Goal: Information Seeking & Learning: Learn about a topic

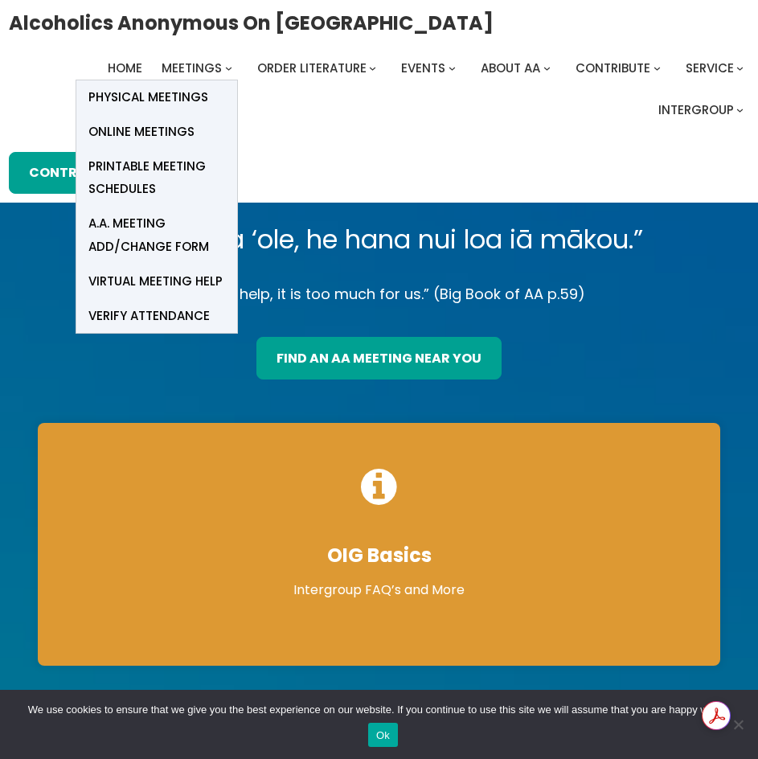
click at [130, 133] on span "Online Meetings" at bounding box center [141, 132] width 106 height 23
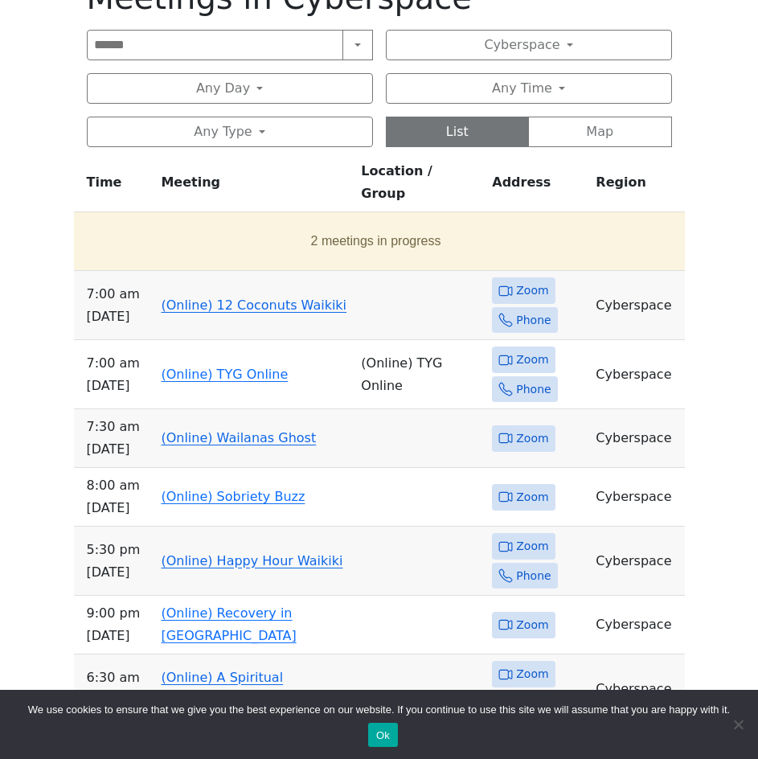
scroll to position [723, 0]
click at [239, 297] on link "(Online) 12 Coconuts Waikiki" at bounding box center [254, 304] width 186 height 15
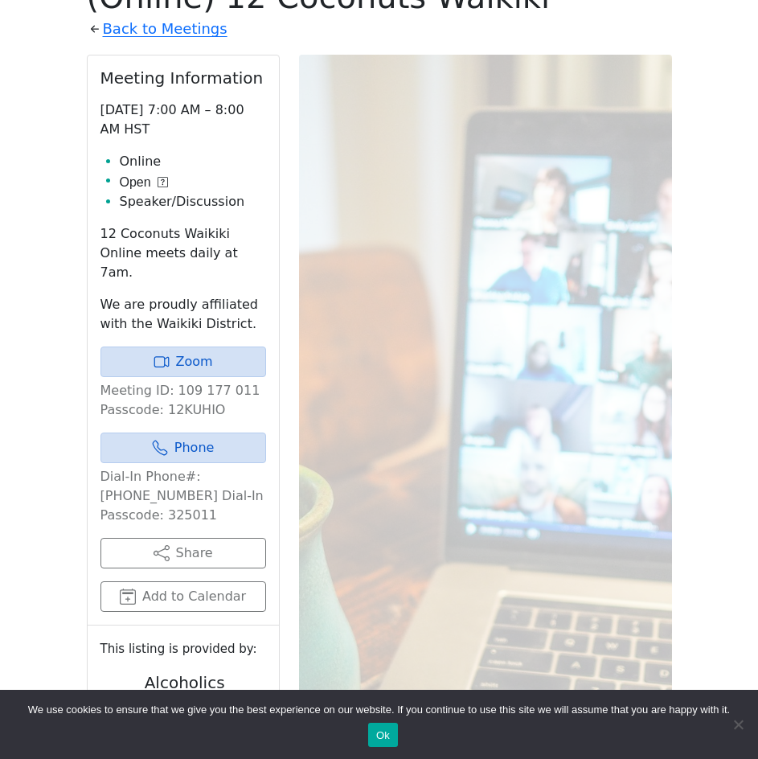
scroll to position [689, 0]
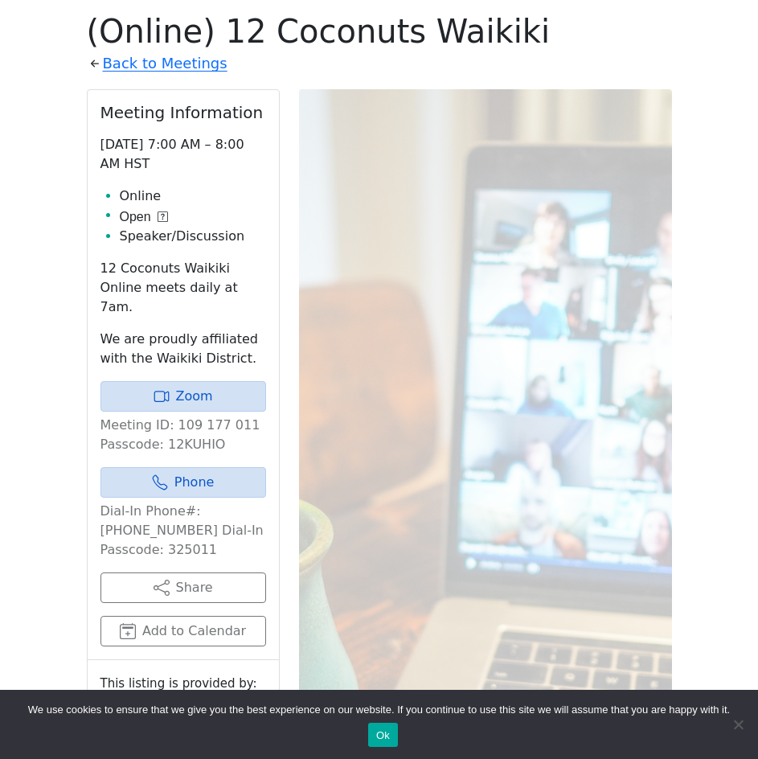
click at [186, 425] on p "Meeting ID: 109 177 011 Passcode: 12KUHIO" at bounding box center [183, 434] width 166 height 39
copy p "12KUHIO"
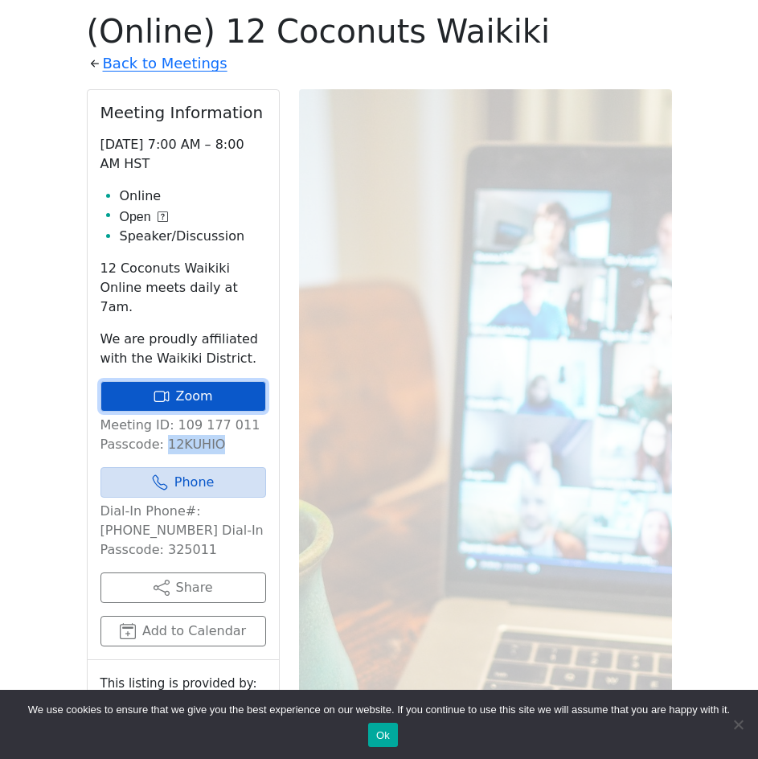
click at [211, 381] on link "Zoom" at bounding box center [183, 396] width 166 height 31
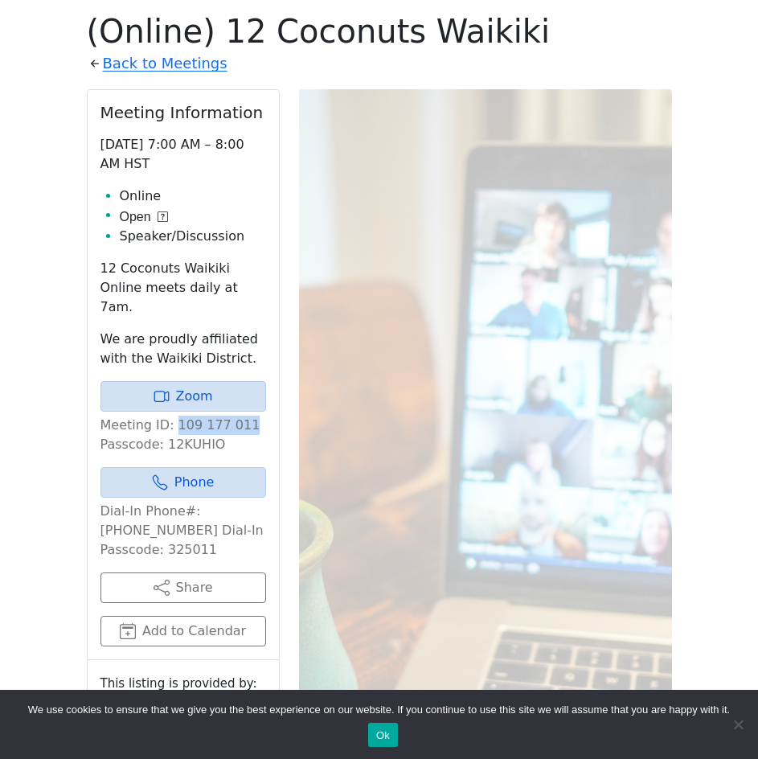
drag, startPoint x: 236, startPoint y: 407, endPoint x: 171, endPoint y: 407, distance: 65.1
click at [171, 415] on p "Meeting ID: 109 177 011 Passcode: 12KUHIO" at bounding box center [183, 434] width 166 height 39
copy p "109 177 011"
click at [194, 428] on p "Meeting ID: 109 177 011 Passcode: 12KUHIO" at bounding box center [183, 434] width 166 height 39
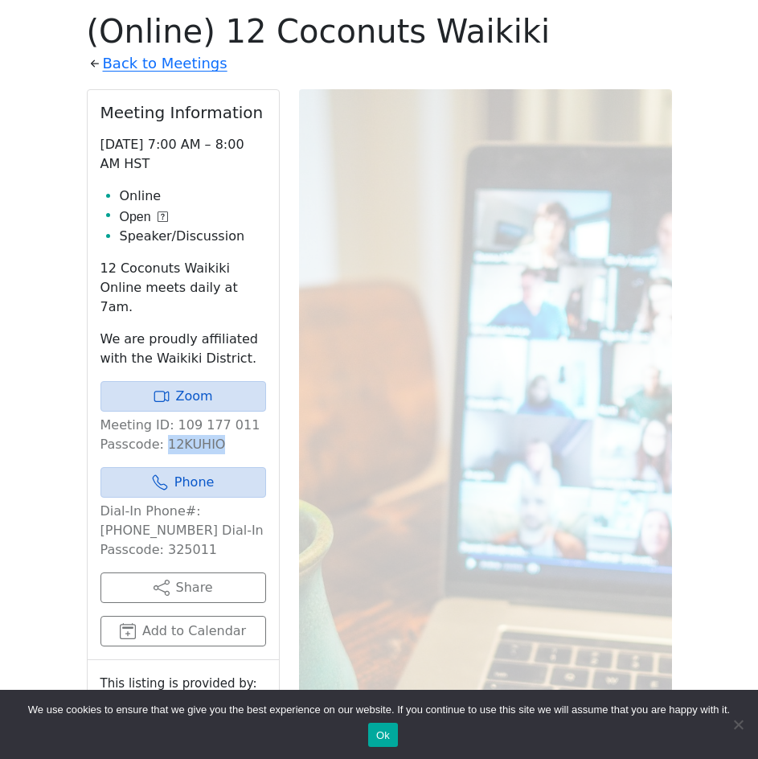
copy p "12KUHIO"
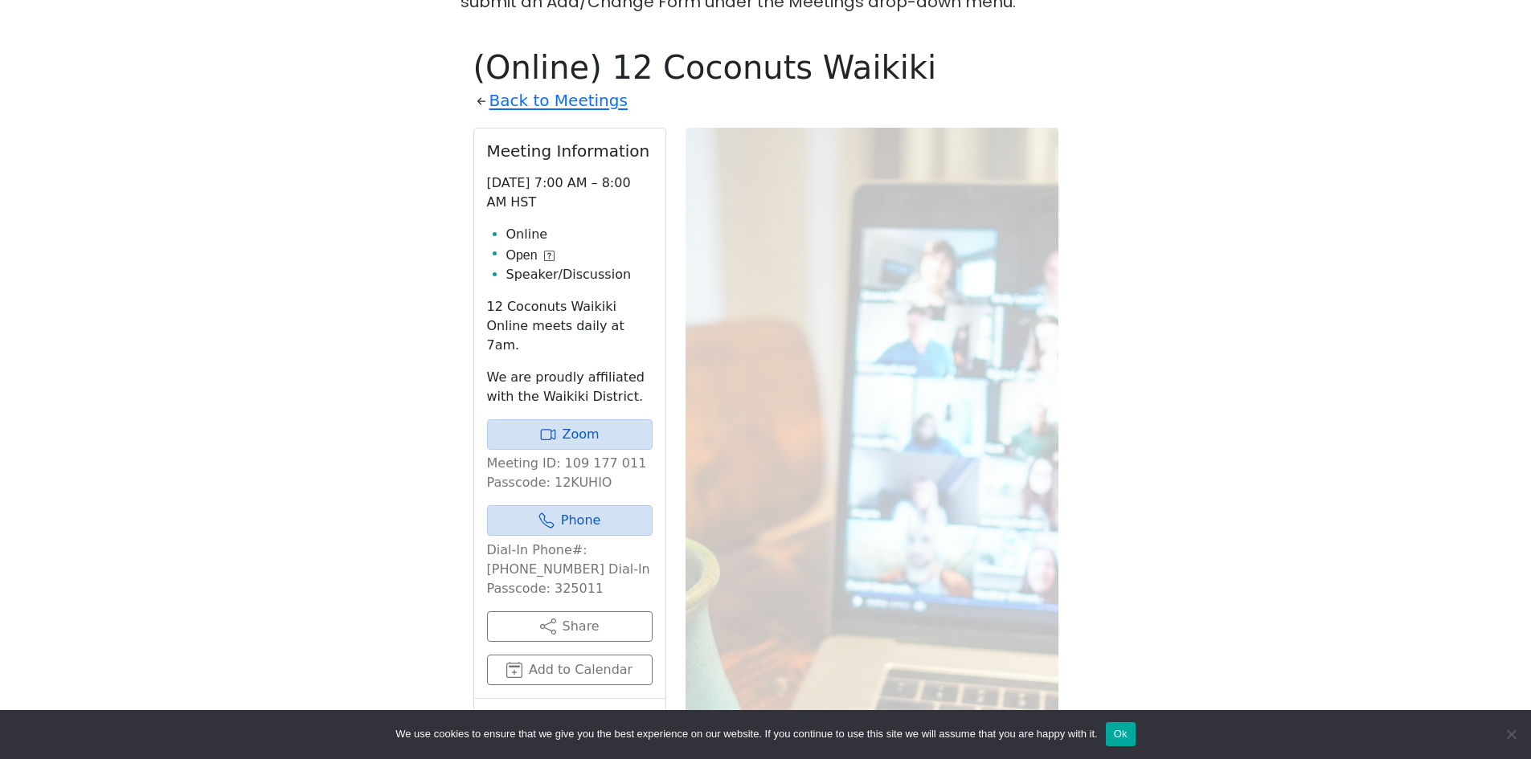
click at [582, 432] on div "Zoom Meeting ID: 109 177 011 Passcode: 12KUHIO" at bounding box center [570, 455] width 166 height 73
click at [582, 424] on link "Zoom" at bounding box center [570, 434] width 166 height 31
